Goal: Task Accomplishment & Management: Use online tool/utility

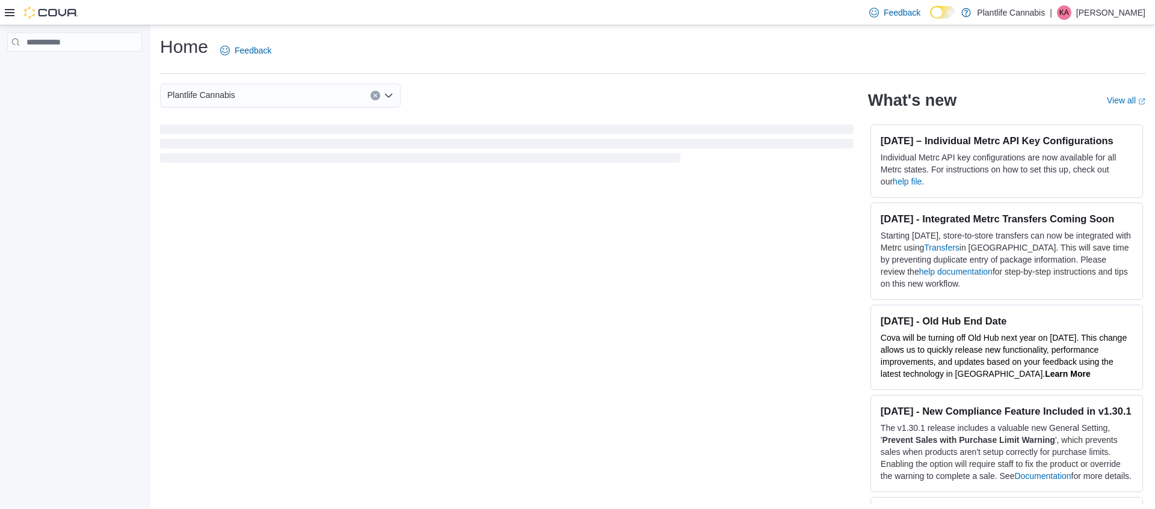
click at [15, 12] on div at bounding box center [41, 13] width 73 height 12
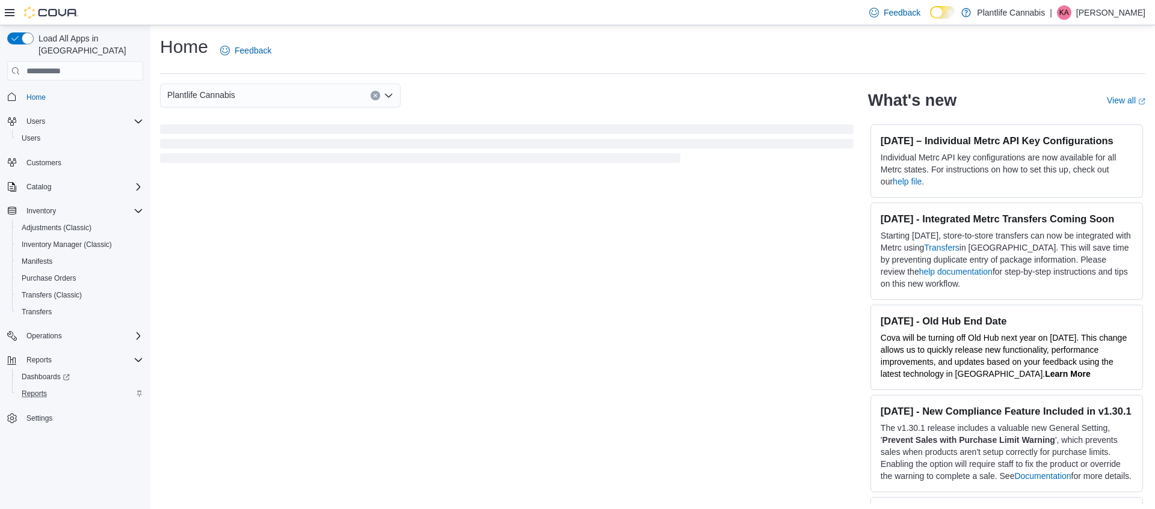
click at [62, 387] on div "Reports" at bounding box center [80, 394] width 126 height 14
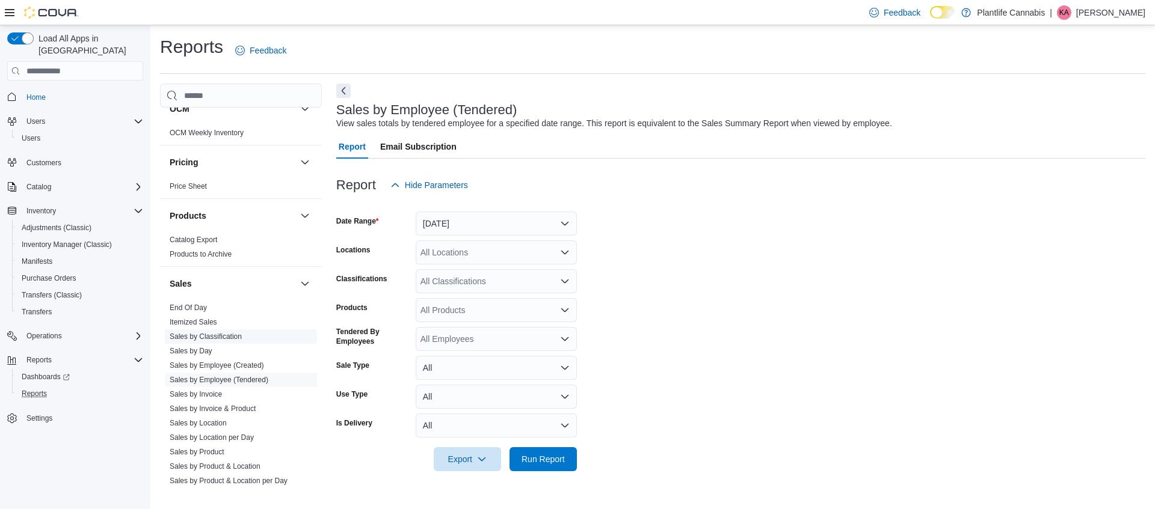
scroll to position [542, 0]
click at [261, 378] on link "Sales by Employee (Tendered)" at bounding box center [219, 381] width 99 height 8
click at [513, 221] on button "[DATE]" at bounding box center [496, 224] width 161 height 24
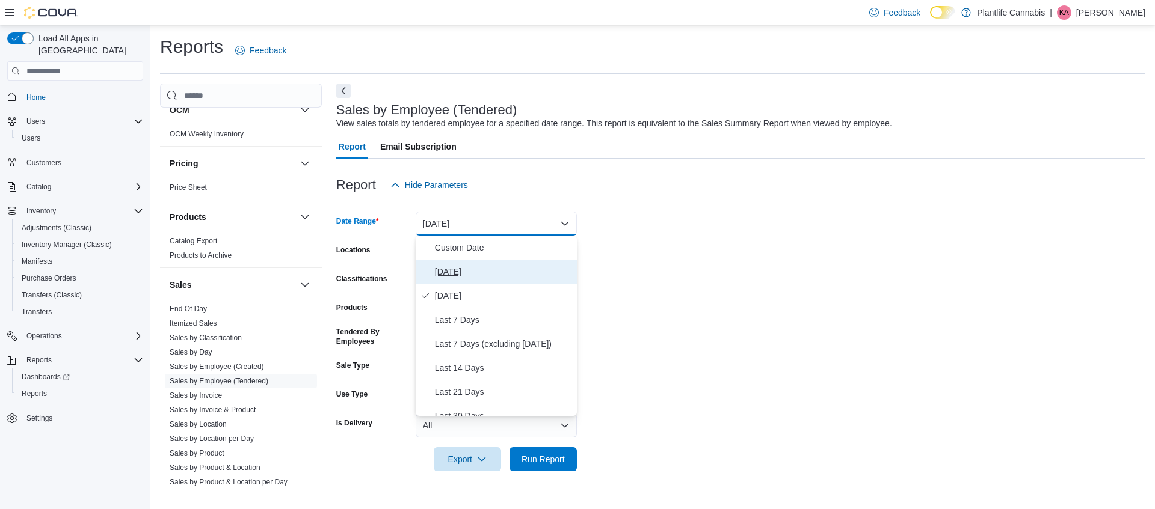
click at [478, 270] on span "[DATE]" at bounding box center [503, 272] width 137 height 14
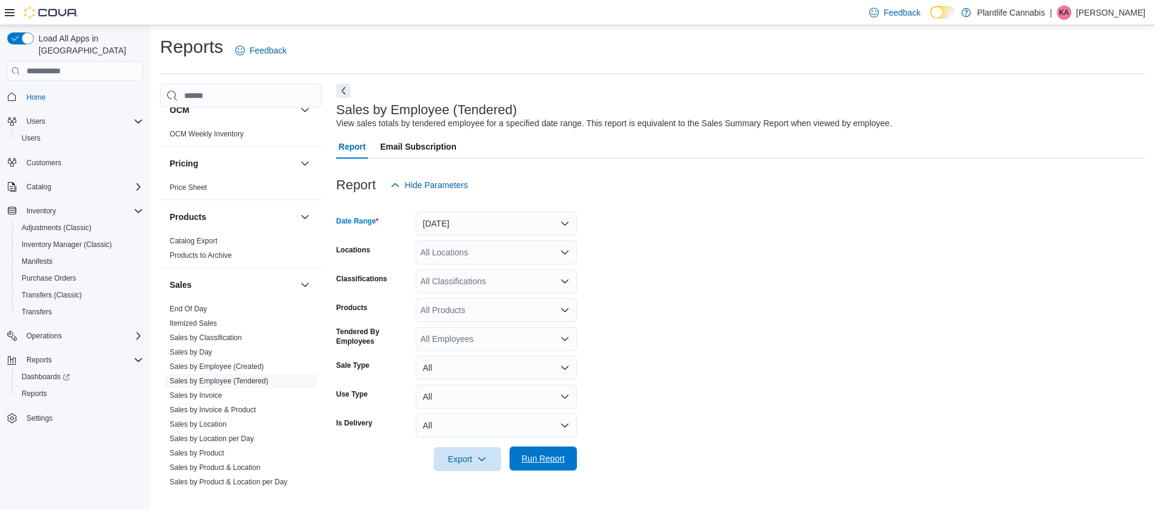
click at [545, 453] on span "Run Report" at bounding box center [542, 459] width 43 height 12
click at [539, 276] on div "All Classifications" at bounding box center [496, 281] width 161 height 24
click at [534, 260] on div "All Locations" at bounding box center [496, 253] width 161 height 24
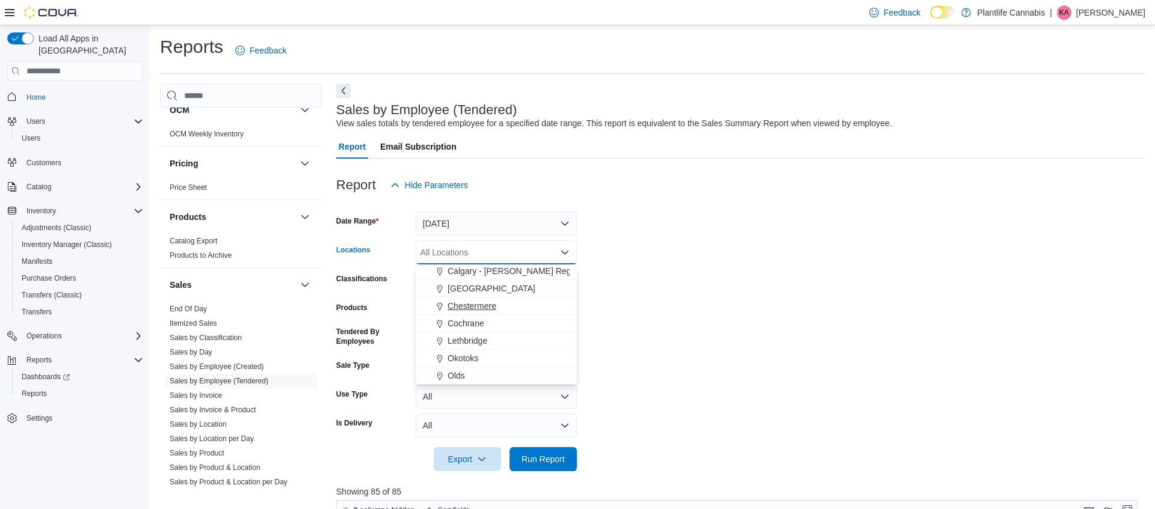
click at [499, 303] on div "Chestermere" at bounding box center [496, 306] width 147 height 12
click at [558, 462] on span "Run Report" at bounding box center [542, 459] width 43 height 12
